Goal: Navigation & Orientation: Find specific page/section

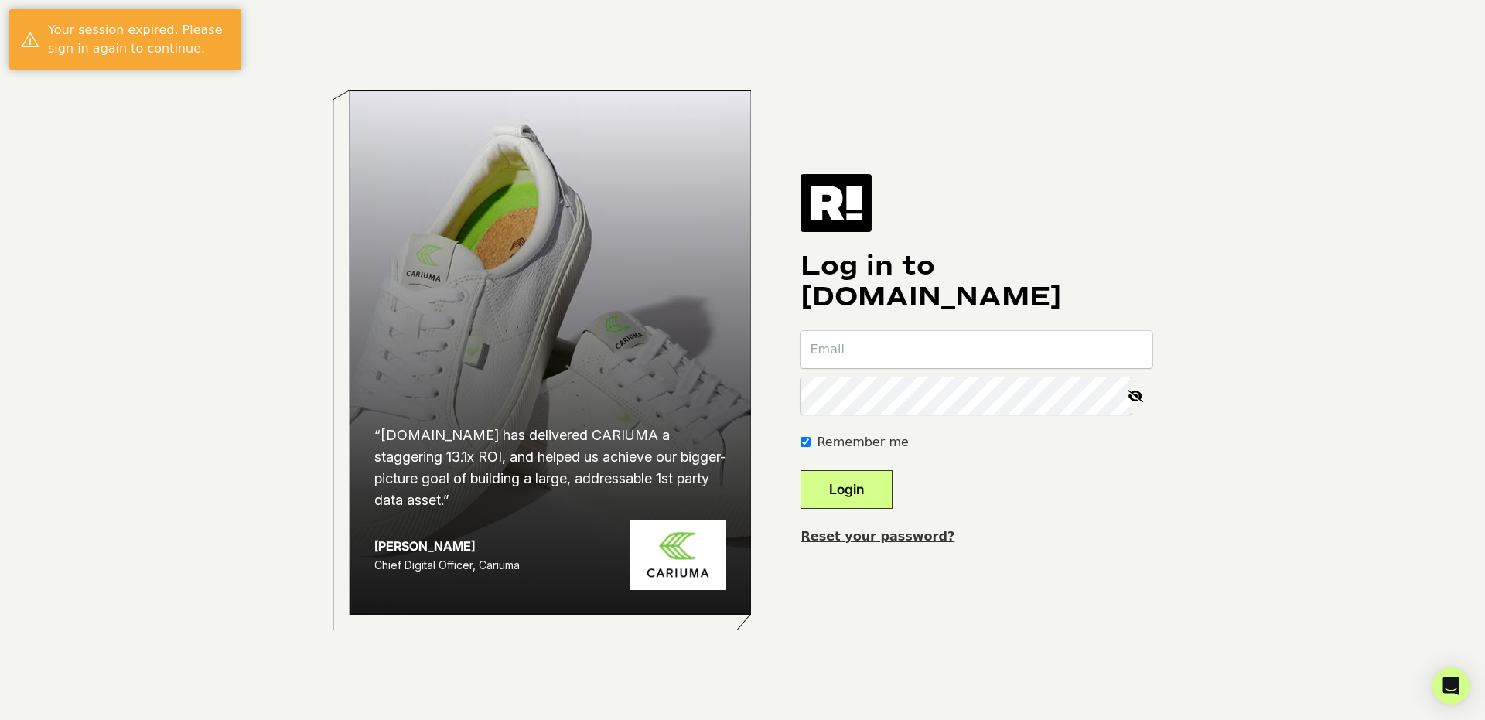
type input "[EMAIL_ADDRESS][DOMAIN_NAME]"
click at [879, 494] on button "Login" at bounding box center [847, 489] width 92 height 39
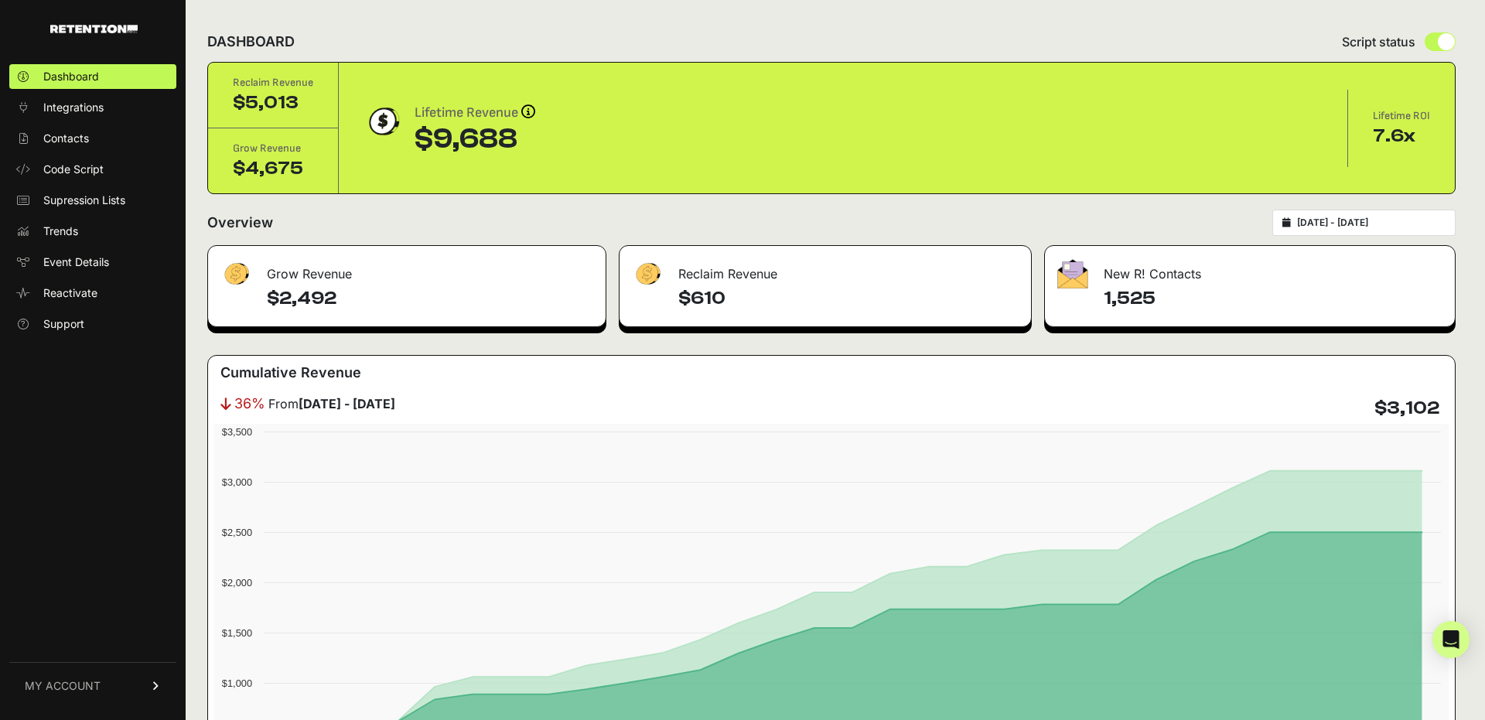
click at [604, 399] on div "36% From August 02 - September 01 $3,102" at bounding box center [831, 408] width 1235 height 31
